Goal: Task Accomplishment & Management: Manage account settings

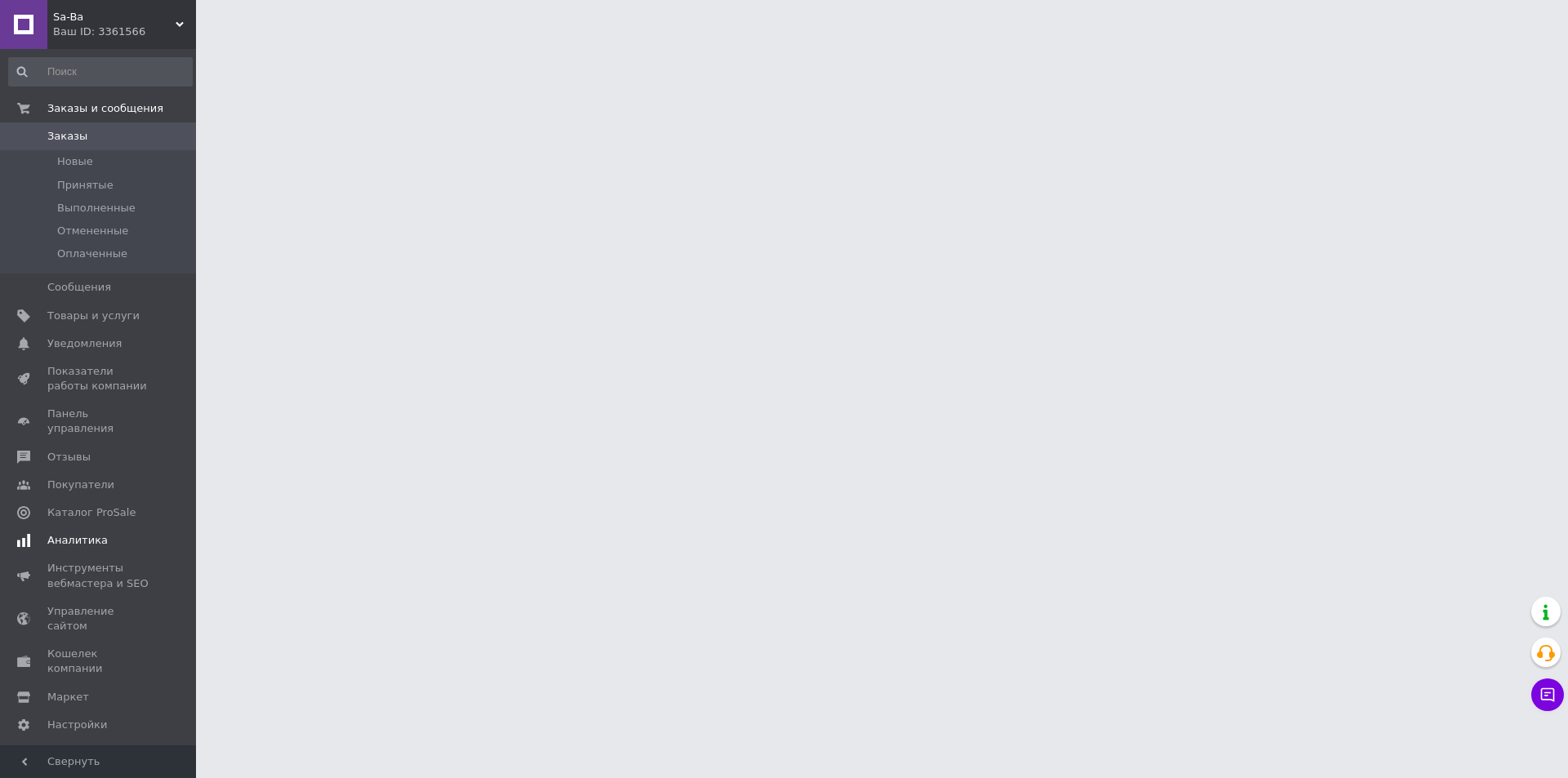
click at [98, 533] on span "Аналитика" at bounding box center [77, 540] width 60 height 15
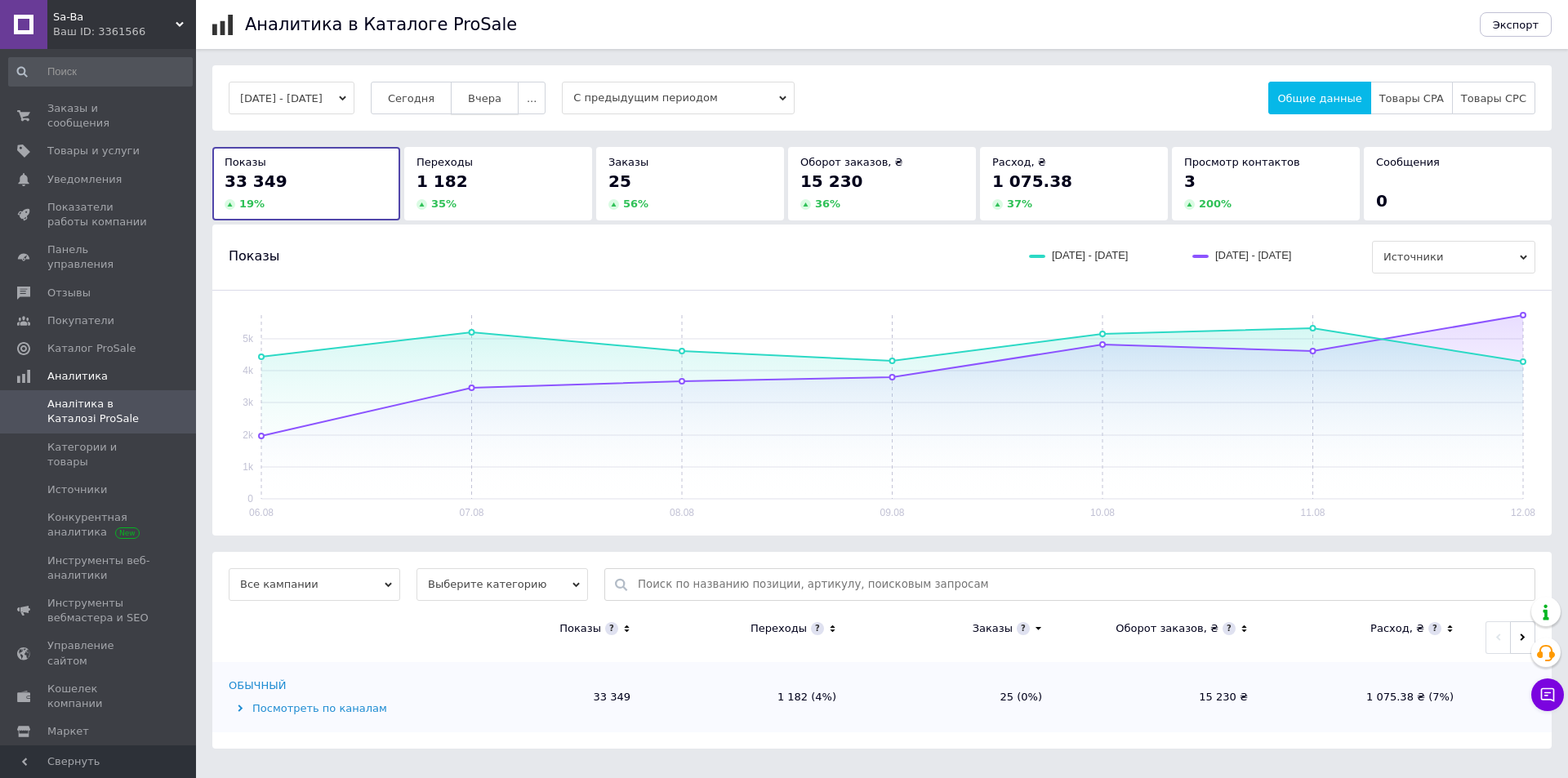
click at [501, 103] on span "Вчера" at bounding box center [484, 98] width 34 height 12
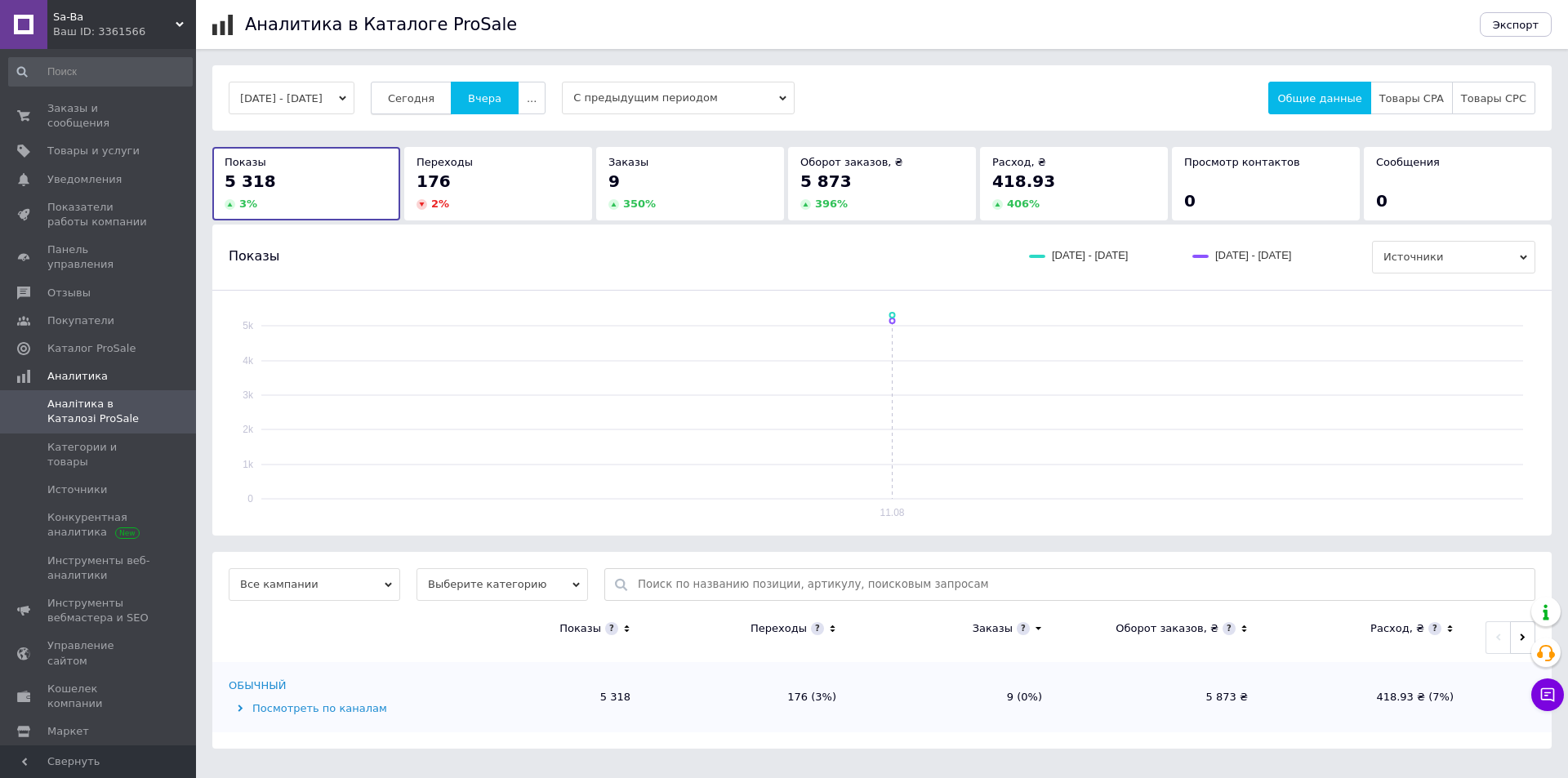
click at [434, 105] on span "Сегодня" at bounding box center [410, 98] width 46 height 12
click at [101, 105] on span "Заказы и сообщения" at bounding box center [99, 116] width 104 height 30
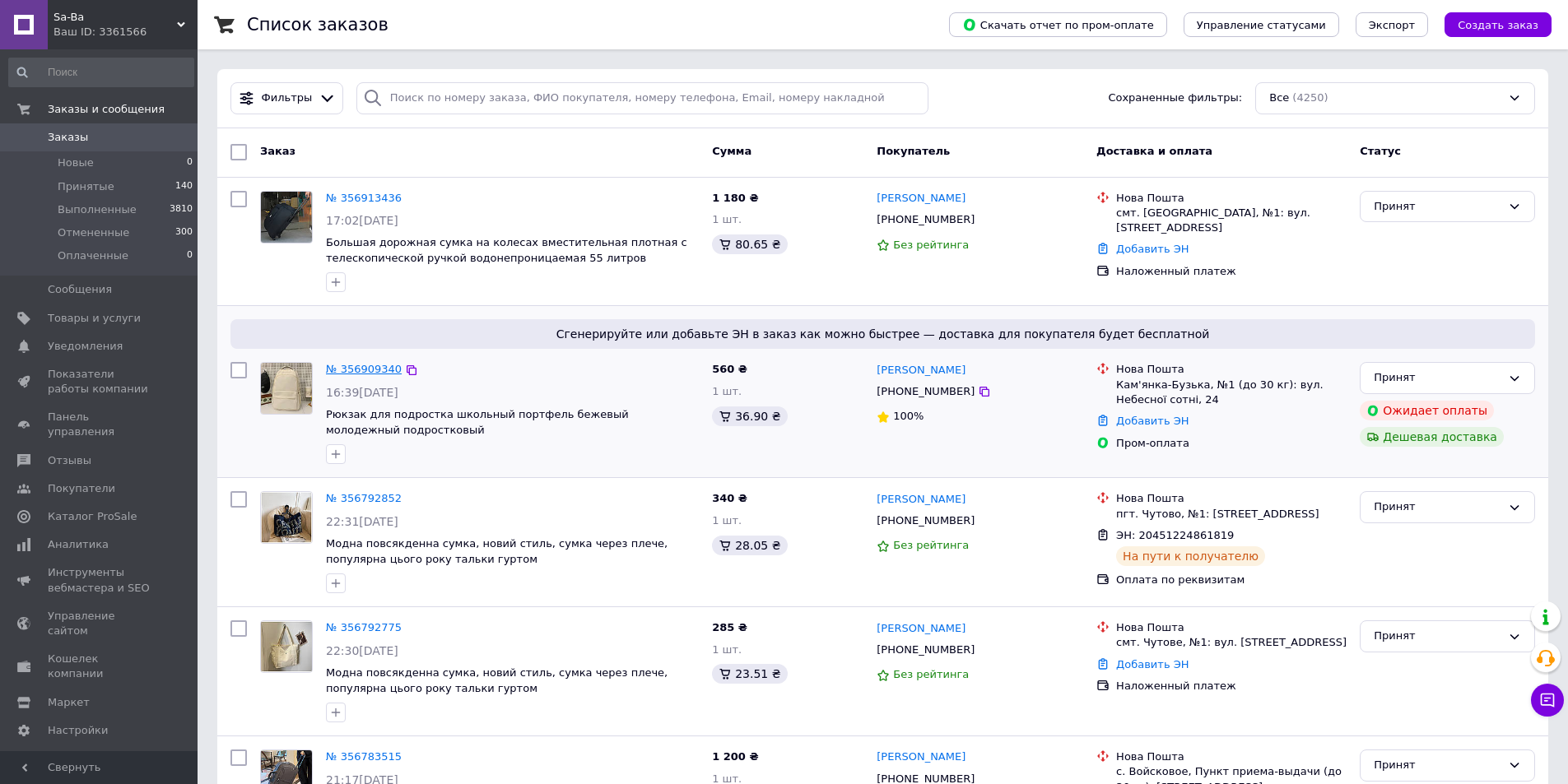
click at [369, 367] on link "№ 356909340" at bounding box center [364, 369] width 76 height 12
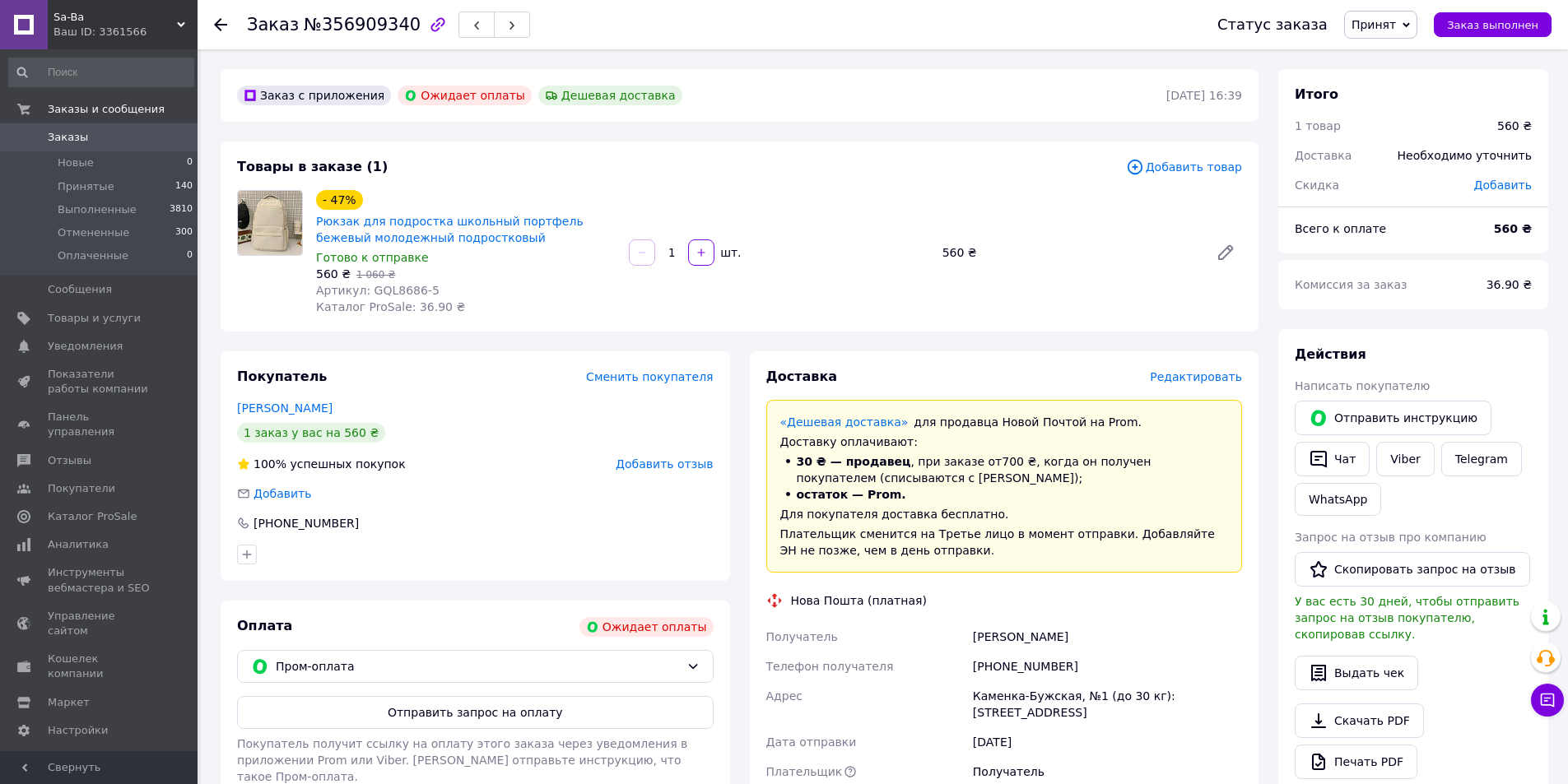
click at [1037, 640] on div "Кнехт Віталік" at bounding box center [1107, 637] width 276 height 30
click at [1398, 459] on link "Viber" at bounding box center [1406, 458] width 58 height 35
click at [914, 673] on div "Телефон получателя" at bounding box center [866, 666] width 206 height 30
click at [1397, 454] on link "Viber" at bounding box center [1406, 458] width 58 height 35
drag, startPoint x: 411, startPoint y: 296, endPoint x: 368, endPoint y: 295, distance: 43.0
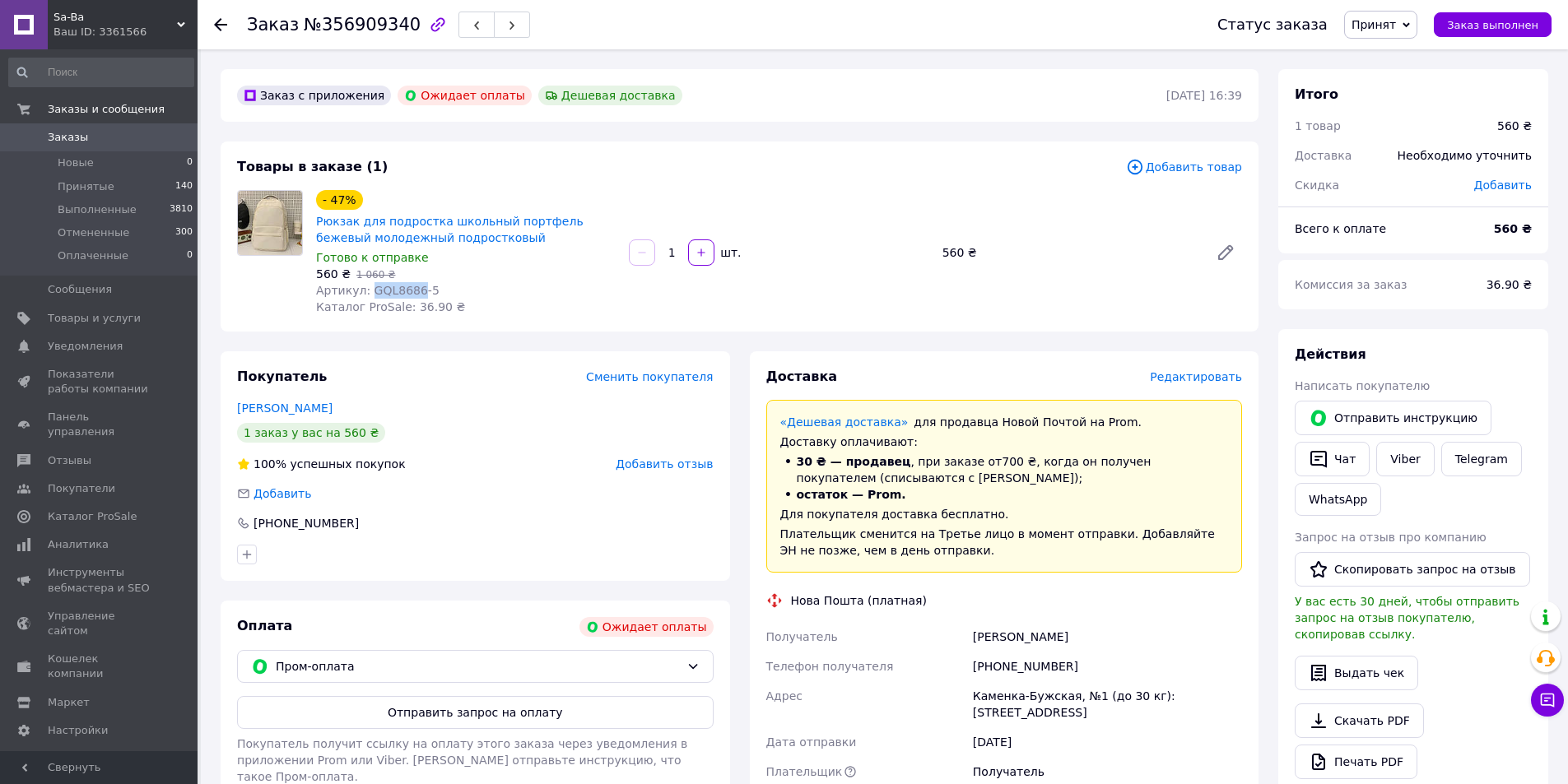
click at [366, 294] on span "Артикул: GQL8686-5" at bounding box center [378, 290] width 124 height 13
copy span "GQL8686"
click at [512, 290] on div "Артикул: GQL8686-5" at bounding box center [466, 290] width 300 height 17
drag, startPoint x: 364, startPoint y: 287, endPoint x: 448, endPoint y: 292, distance: 84.1
click at [448, 292] on div "Артикул: GQL8686-5" at bounding box center [466, 290] width 300 height 17
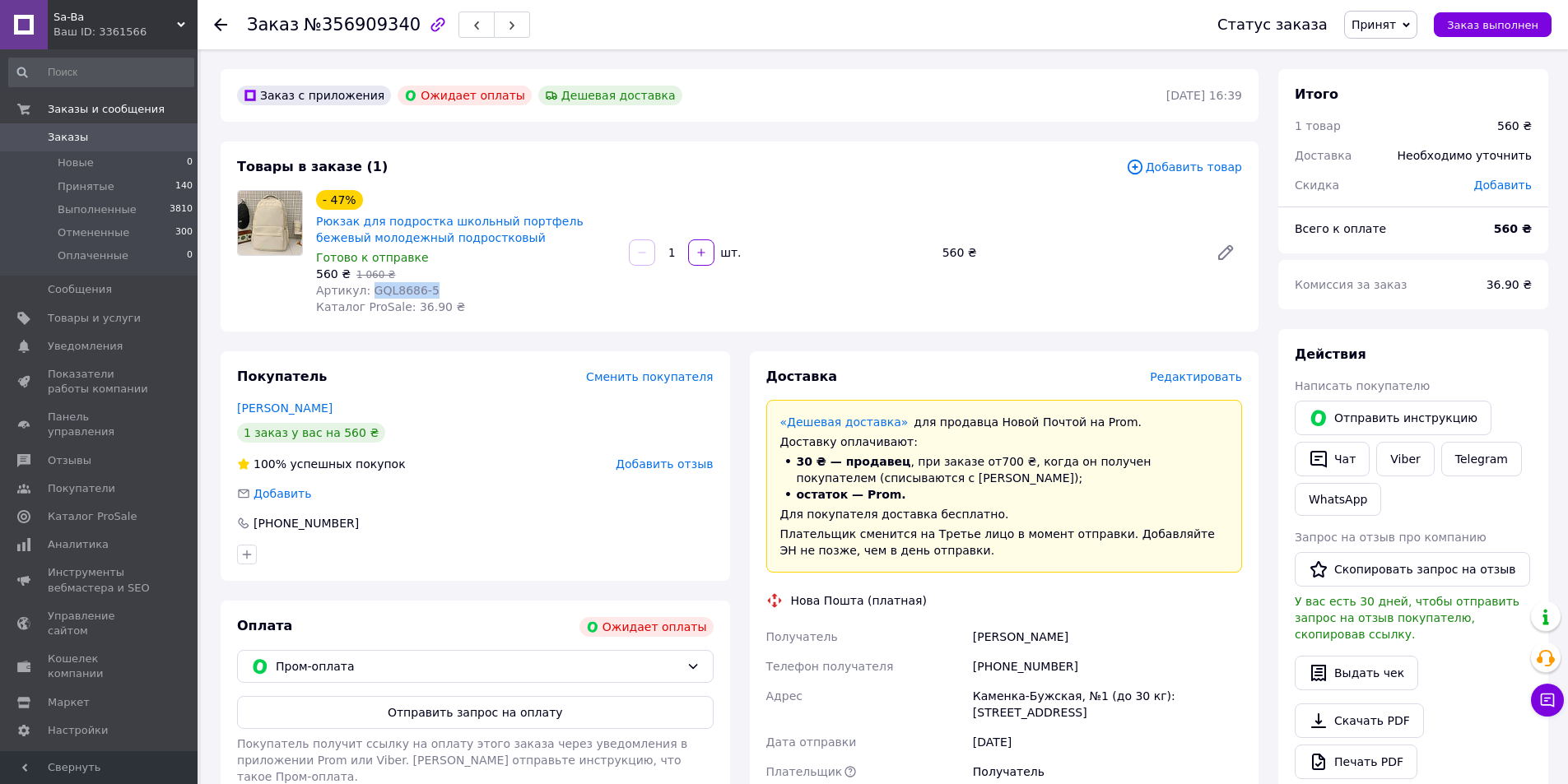
copy span "GQL8686-5"
click at [534, 285] on div "Артикул: GQL8686-5" at bounding box center [466, 290] width 300 height 17
click at [839, 190] on div "- 47% Рюкзак для подростка школьный портфель бежевый молодежный подростковый Го…" at bounding box center [780, 252] width 939 height 131
click at [90, 318] on span "Товары и услуги" at bounding box center [94, 318] width 93 height 15
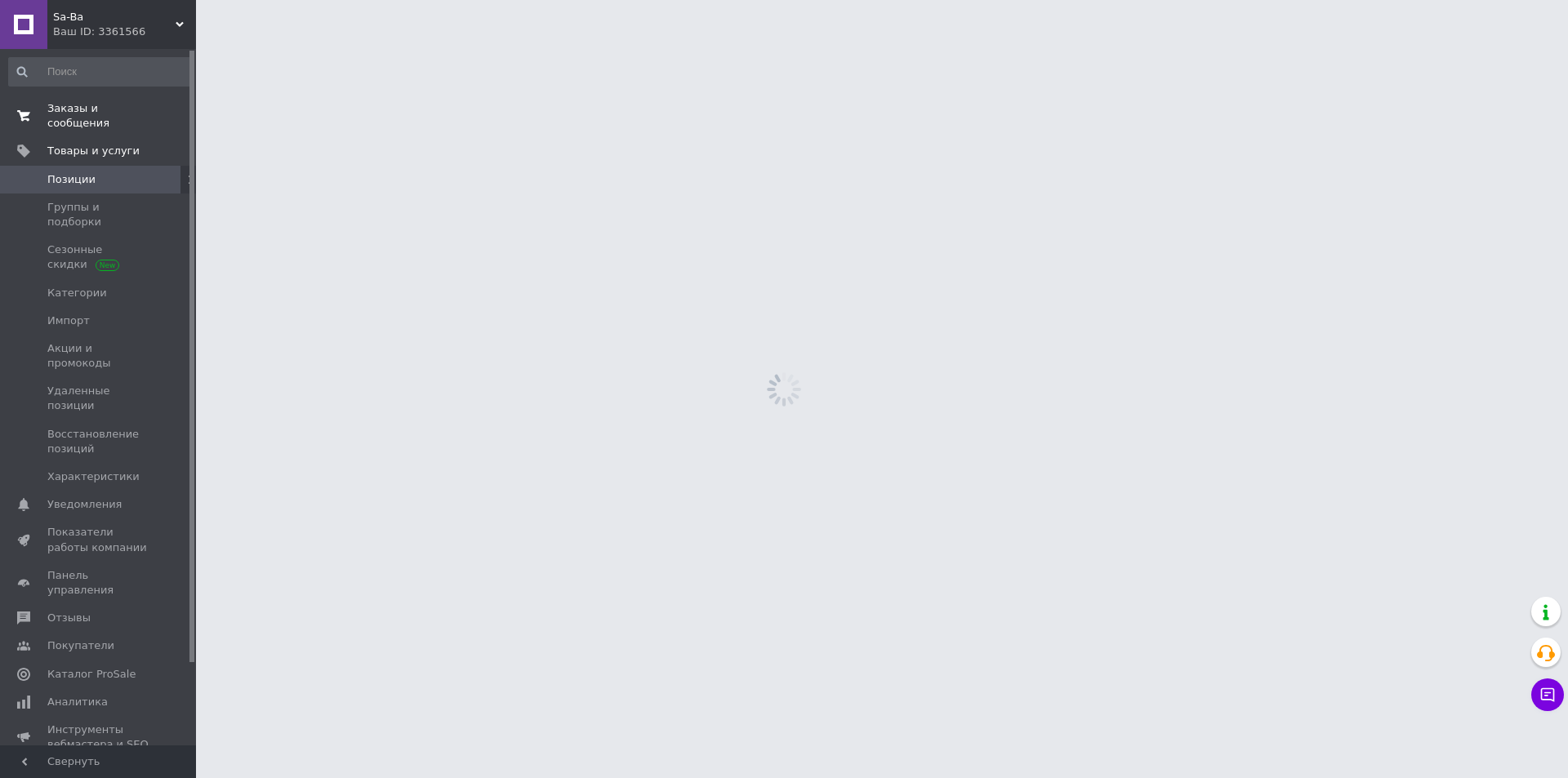
drag, startPoint x: 113, startPoint y: 106, endPoint x: 134, endPoint y: 118, distance: 24.2
click at [114, 106] on span "Заказы и сообщения" at bounding box center [99, 116] width 104 height 30
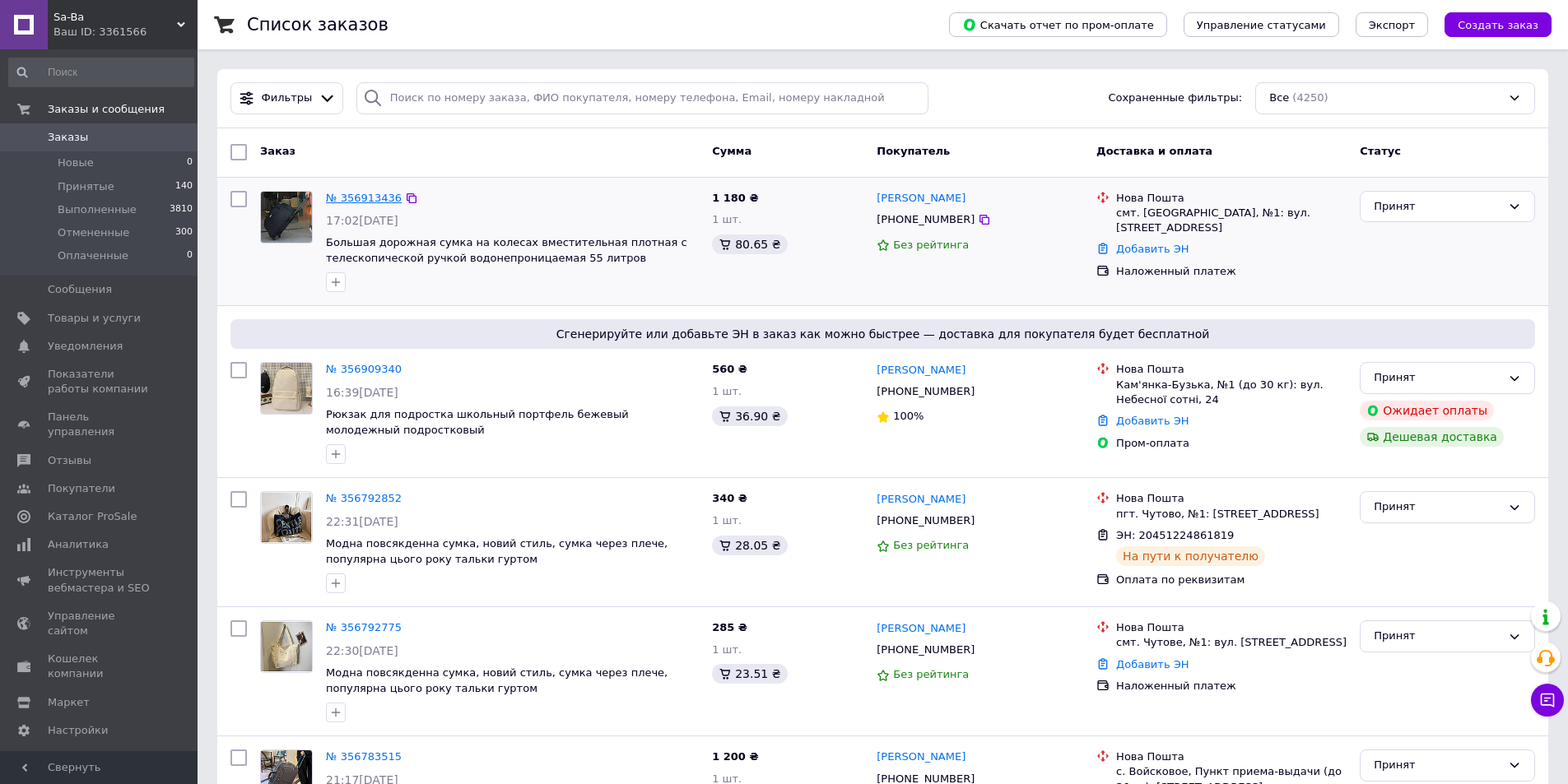
click at [359, 196] on link "№ 356913436" at bounding box center [364, 197] width 76 height 12
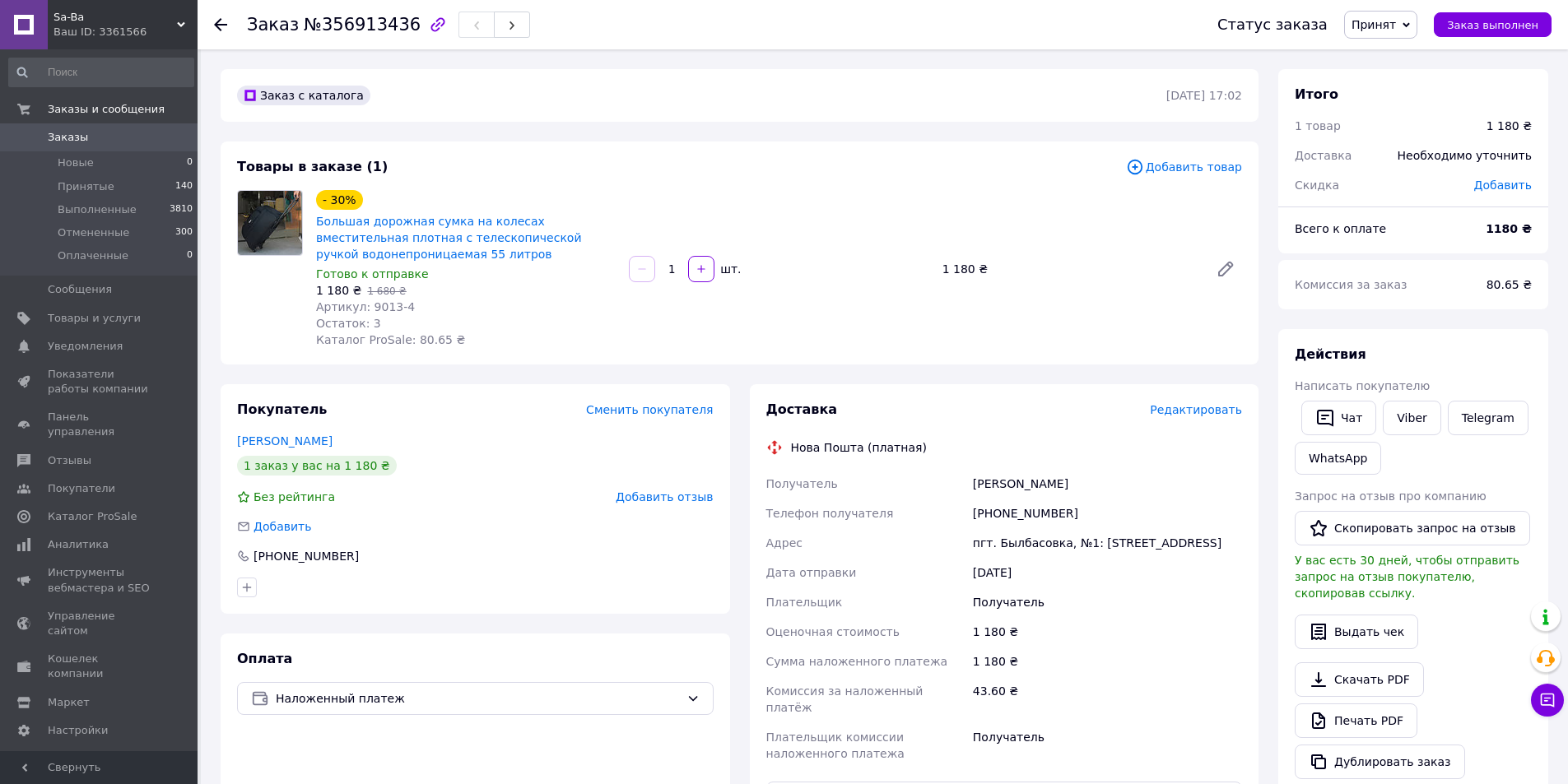
click at [833, 194] on div "- 30% Большая дорожная сумка на колесах вместительная плотная с телескопической…" at bounding box center [780, 268] width 939 height 164
click at [846, 201] on div "- 30% Большая дорожная сумка на колесах вместительная плотная с телескопической…" at bounding box center [780, 268] width 939 height 164
click at [1413, 411] on link "Viber" at bounding box center [1411, 417] width 58 height 35
drag, startPoint x: 810, startPoint y: 182, endPoint x: 815, endPoint y: 165, distance: 17.7
click at [808, 182] on div "Товары в заказе (1) Добавить товар - 30% Большая дорожная сумка на колесах вмес…" at bounding box center [739, 253] width 1038 height 223
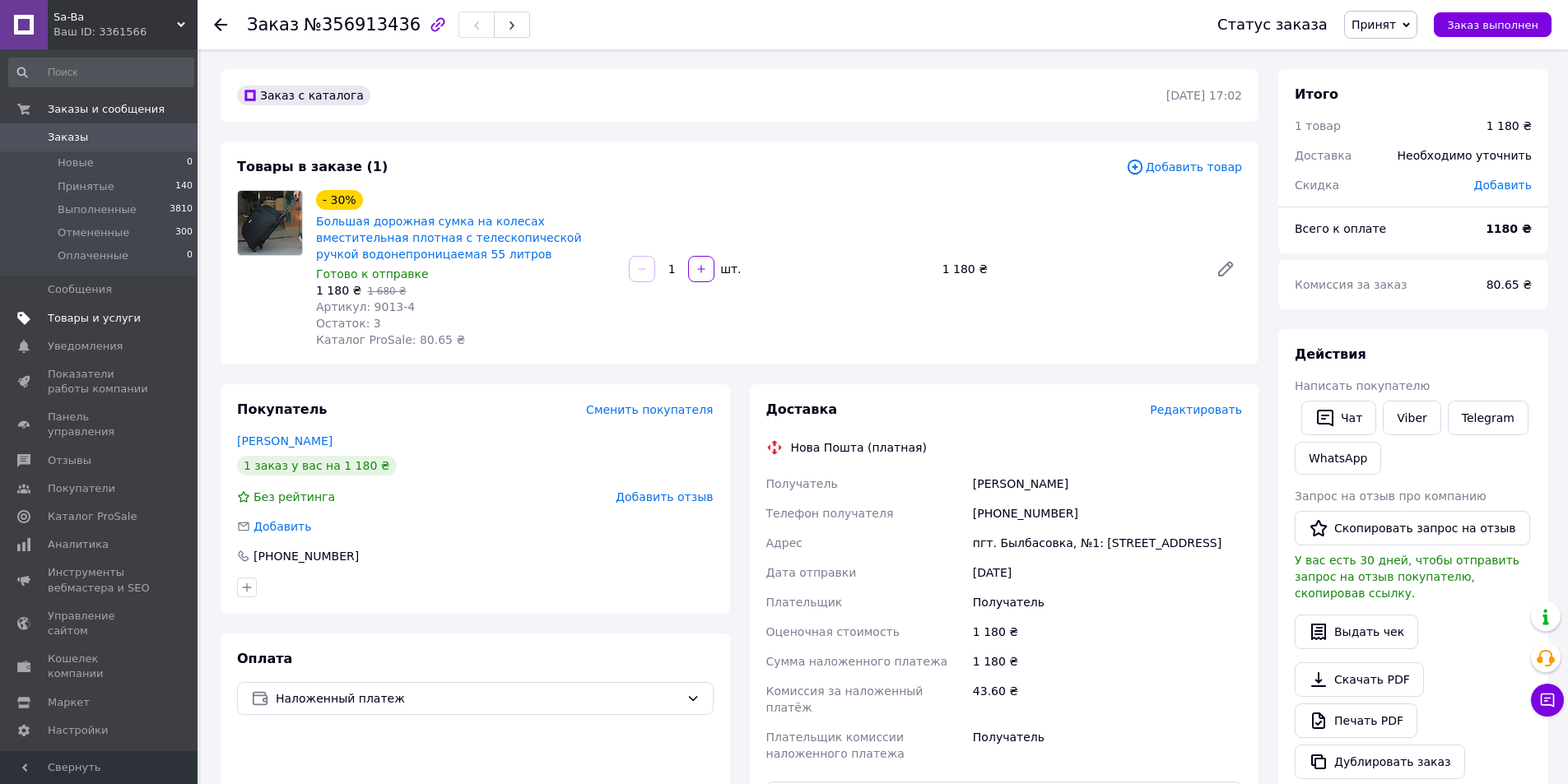
click at [126, 324] on span "Товары и услуги" at bounding box center [94, 318] width 93 height 15
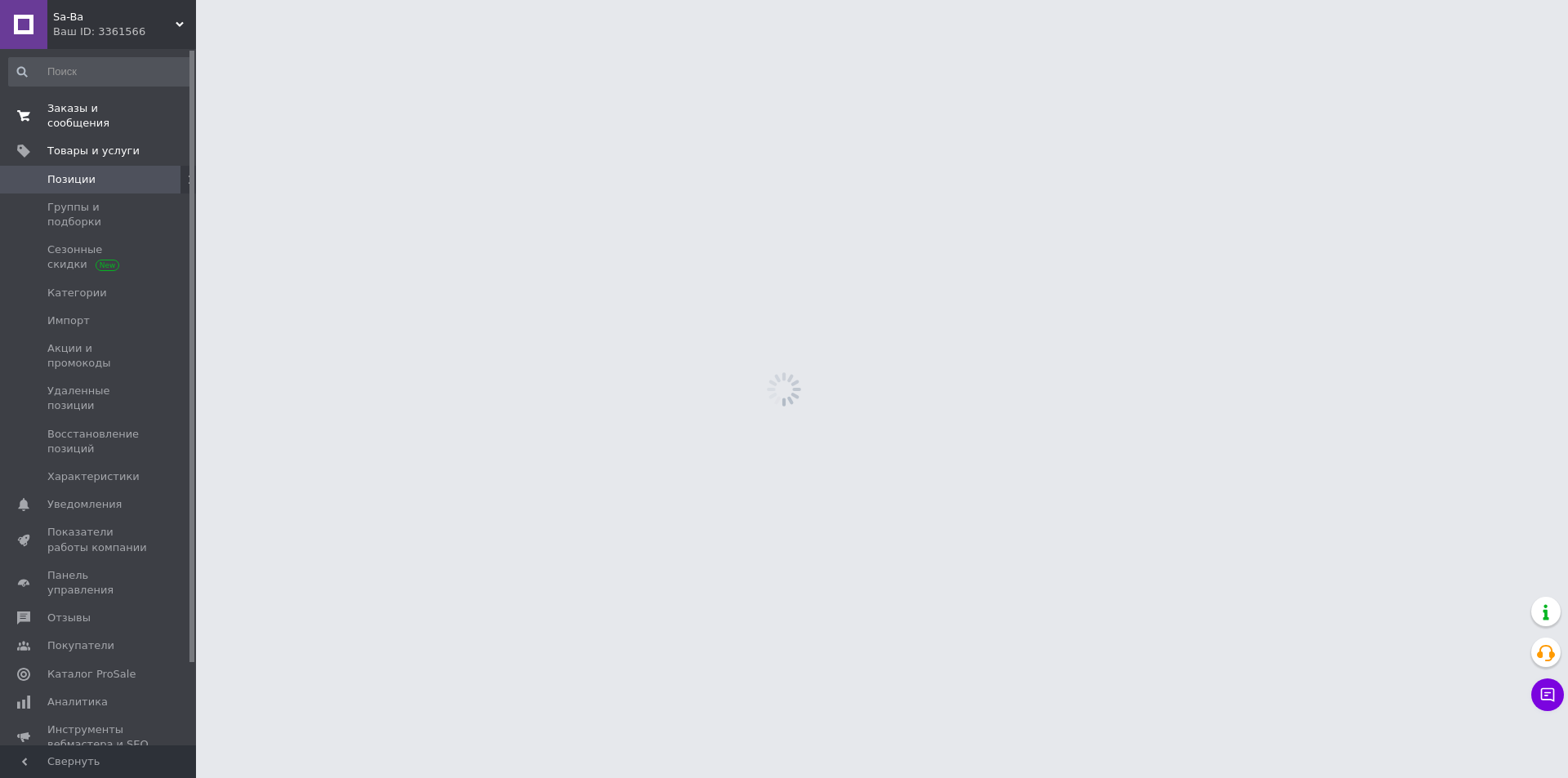
click at [133, 100] on link "Заказы и сообщения 0 0" at bounding box center [100, 116] width 201 height 43
